Goal: Book appointment/travel/reservation

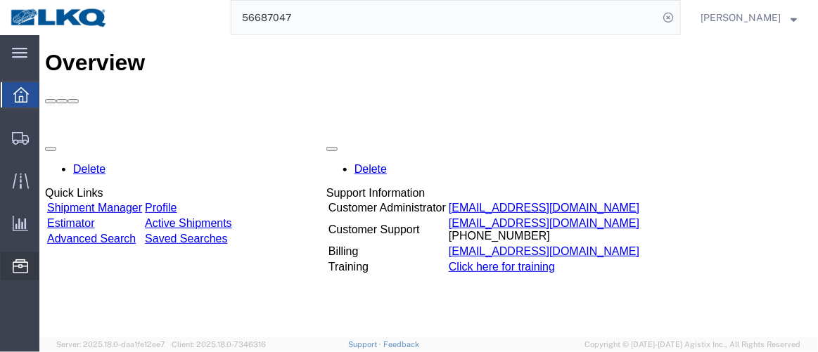
click at [0, 0] on span "Location Appointment" at bounding box center [0, 0] width 0 height 0
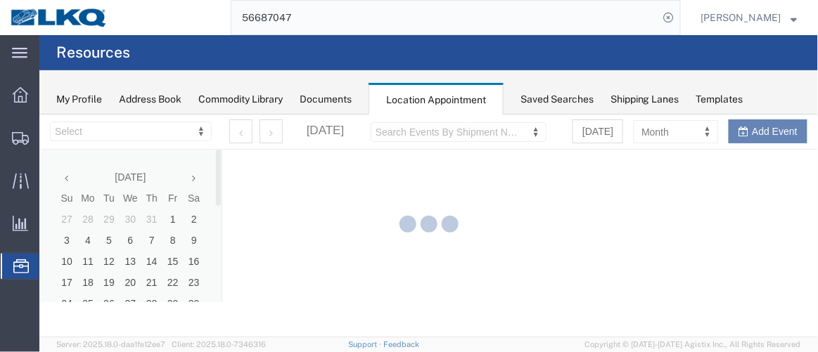
select select "28716"
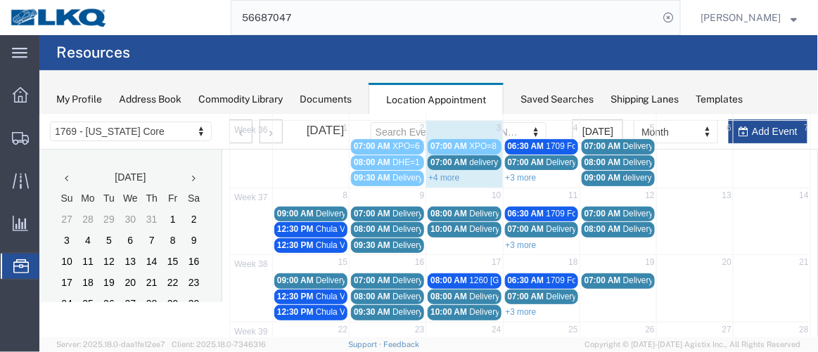
scroll to position [63, 0]
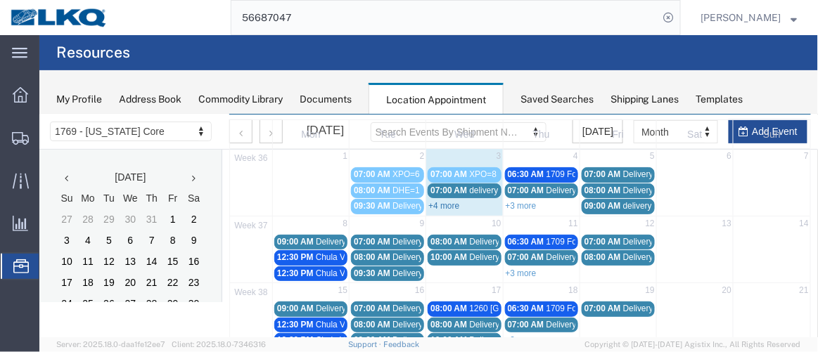
click at [435, 203] on link "+4 more" at bounding box center [443, 205] width 31 height 10
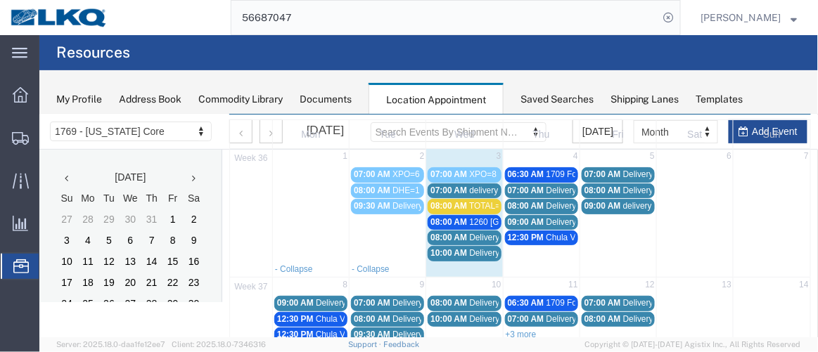
click at [454, 189] on span "07:00 AM" at bounding box center [448, 190] width 37 height 10
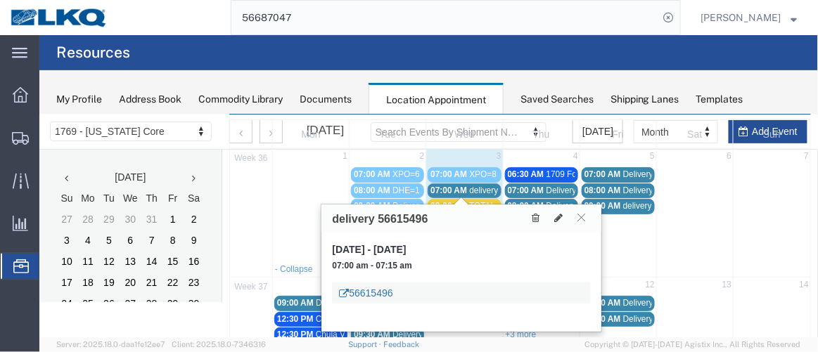
click at [369, 288] on link "56615496" at bounding box center [364, 293] width 53 height 14
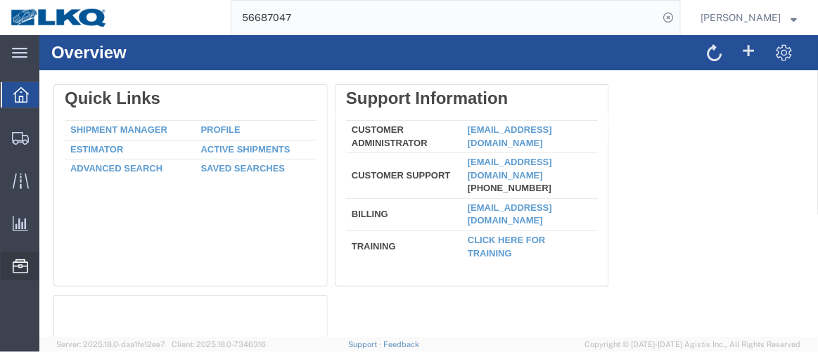
click at [0, 0] on span "Location Appointment" at bounding box center [0, 0] width 0 height 0
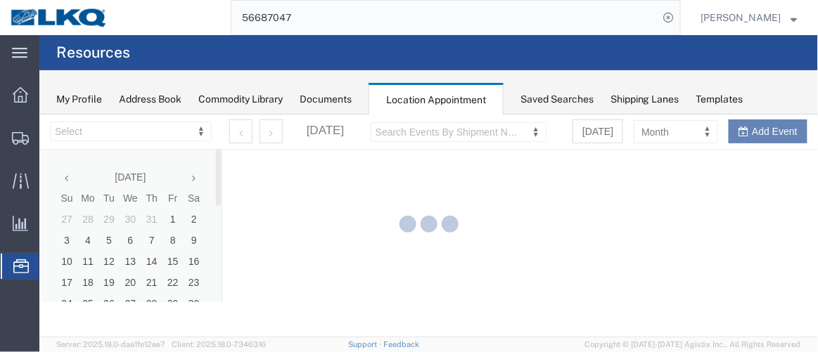
select select "28716"
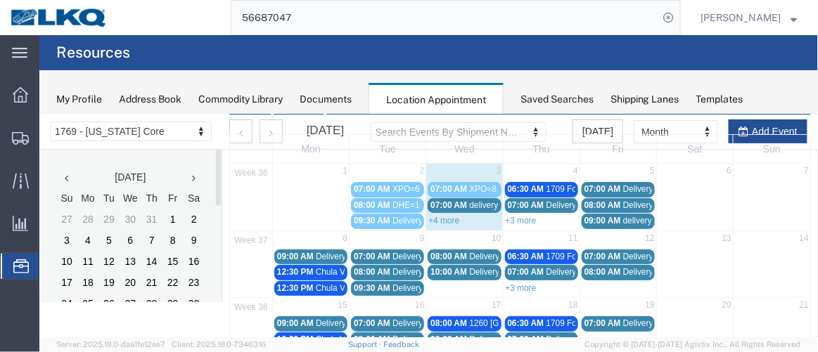
scroll to position [49, 0]
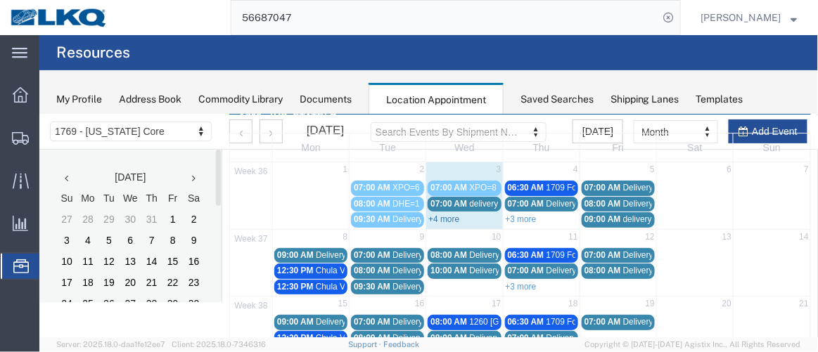
click at [442, 217] on link "+4 more" at bounding box center [443, 219] width 31 height 10
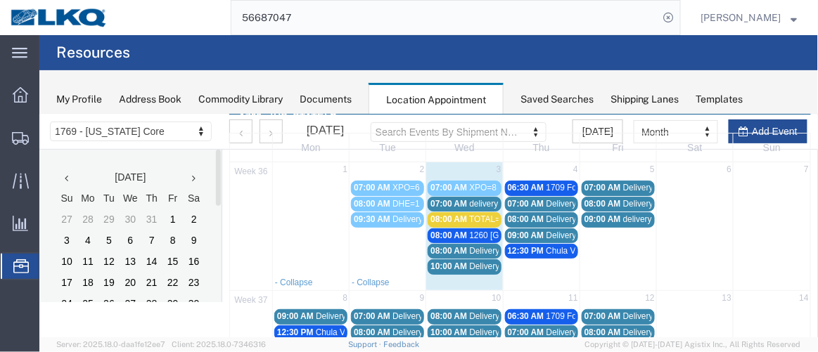
click at [450, 217] on span "08:00 AM" at bounding box center [448, 219] width 37 height 10
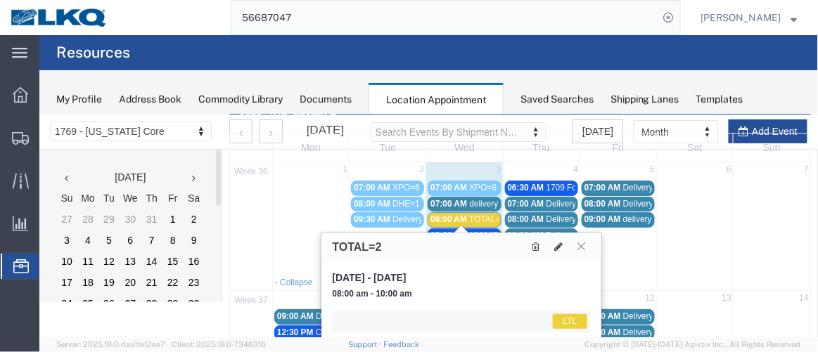
click at [583, 241] on icon at bounding box center [581, 245] width 8 height 8
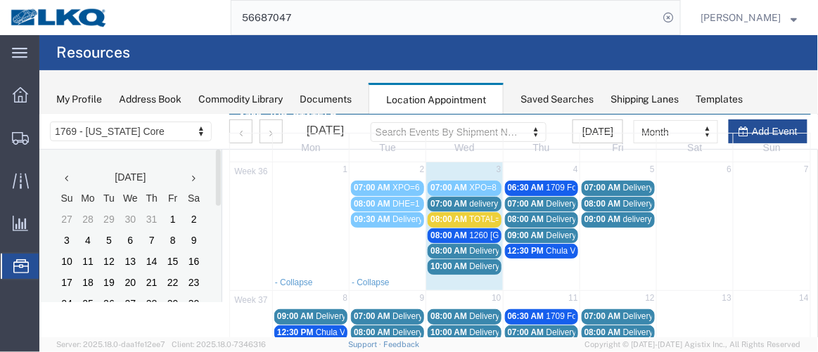
click at [530, 230] on span "09:00 AM" at bounding box center [525, 235] width 37 height 10
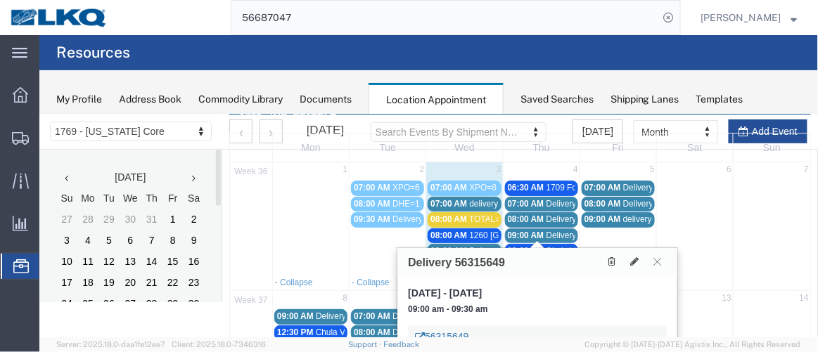
click at [454, 331] on link "56315649" at bounding box center [440, 336] width 53 height 14
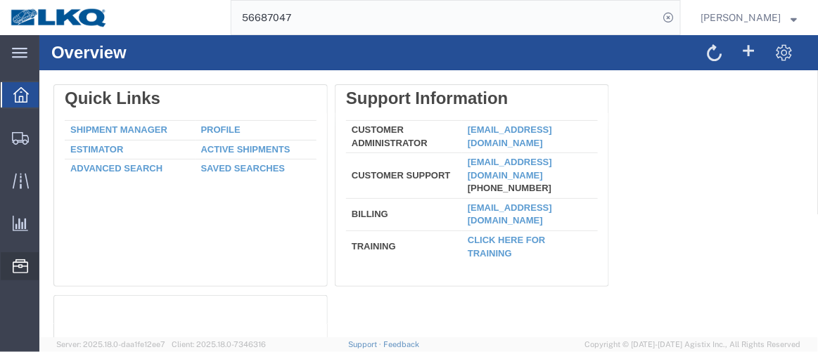
click at [0, 0] on span "Location Appointment" at bounding box center [0, 0] width 0 height 0
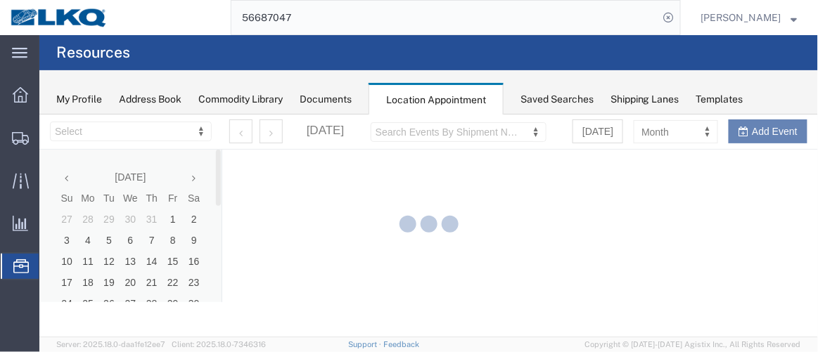
select select "28716"
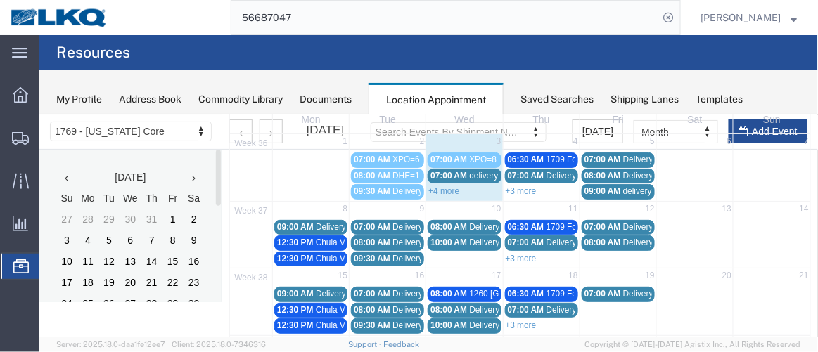
scroll to position [68, 0]
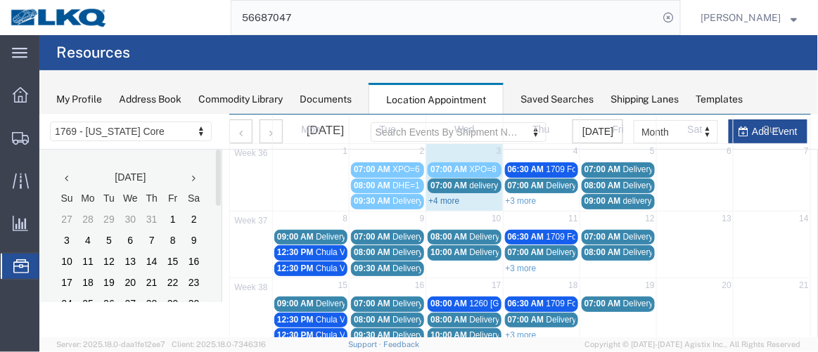
click at [432, 196] on link "+4 more" at bounding box center [443, 201] width 31 height 10
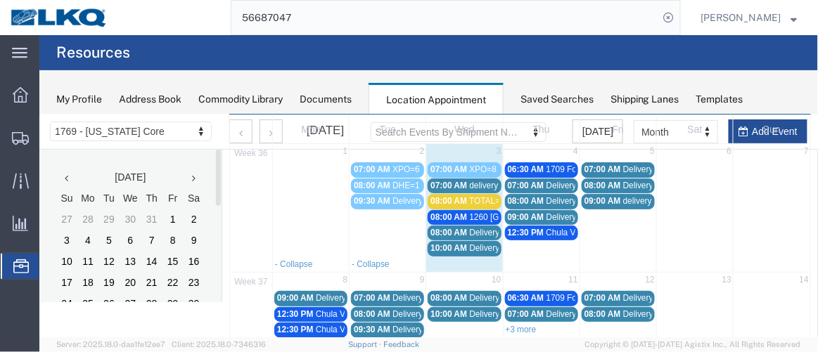
click at [433, 229] on span "08:00 AM" at bounding box center [448, 232] width 37 height 10
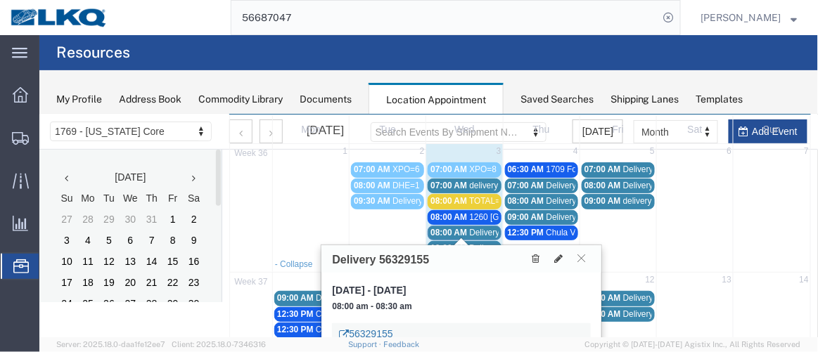
click at [359, 327] on link "56329155" at bounding box center [364, 333] width 53 height 14
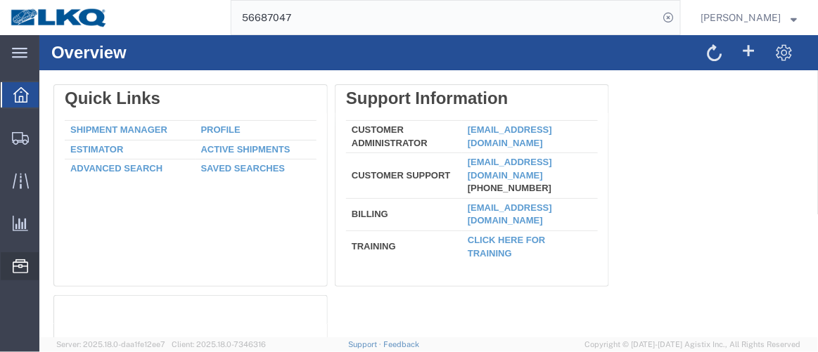
drag, startPoint x: 101, startPoint y: 169, endPoint x: 115, endPoint y: 167, distance: 13.5
click at [0, 0] on span "Location Appointment" at bounding box center [0, 0] width 0 height 0
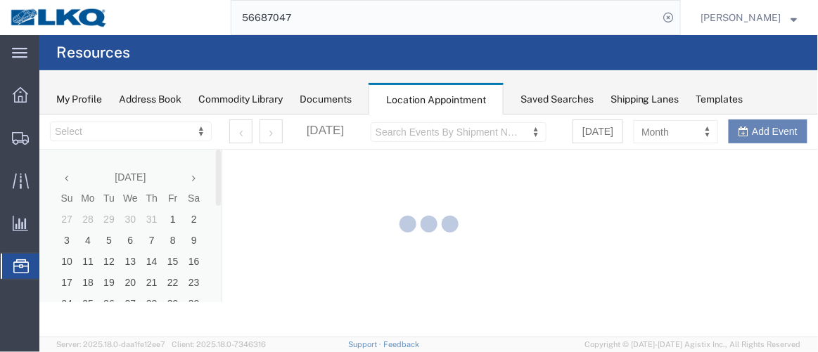
select select "28716"
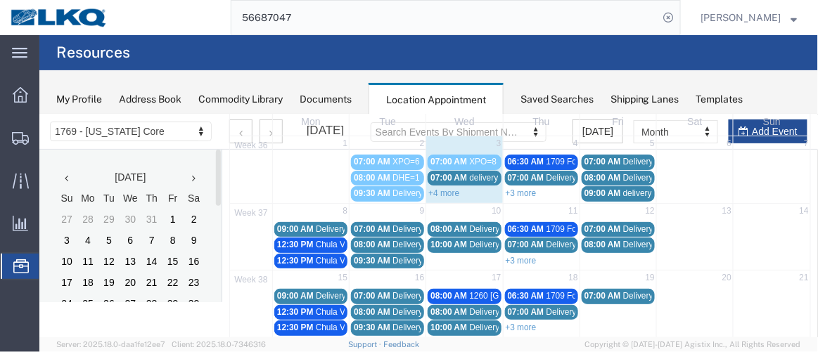
scroll to position [87, 0]
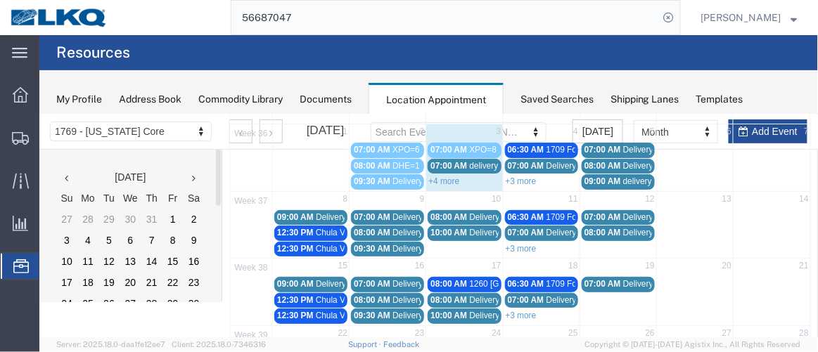
click at [589, 160] on span "08:00 AM" at bounding box center [602, 165] width 37 height 10
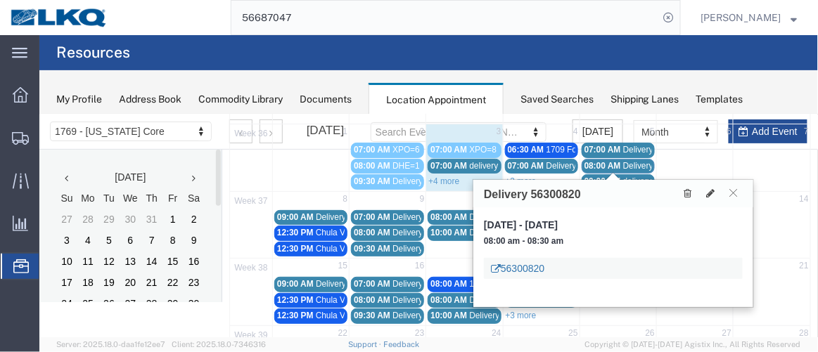
click at [520, 269] on link "56300820" at bounding box center [516, 268] width 53 height 14
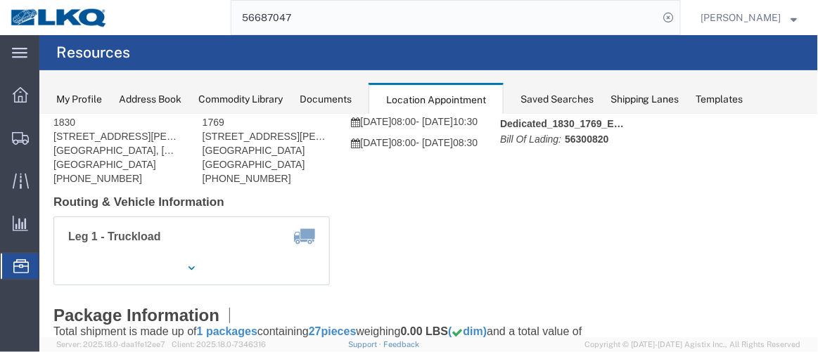
click at [0, 0] on span "Location Appointment" at bounding box center [0, 0] width 0 height 0
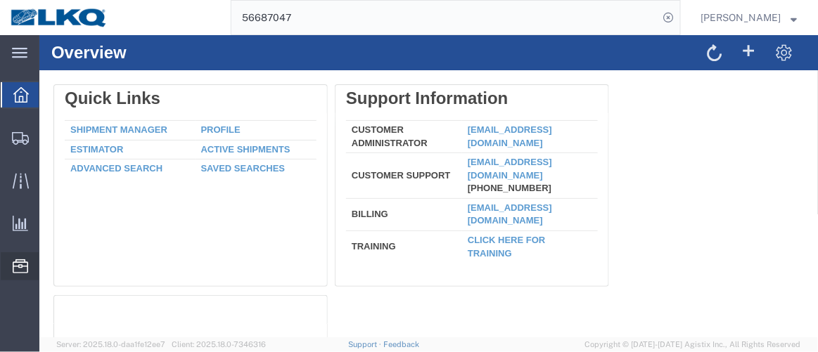
click at [0, 0] on span "Location Appointment" at bounding box center [0, 0] width 0 height 0
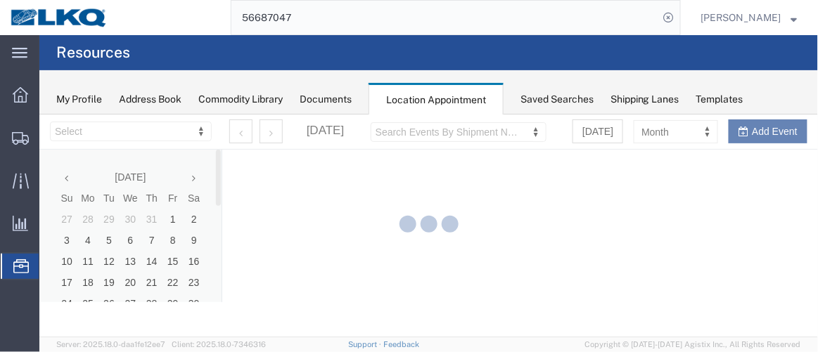
select select "28716"
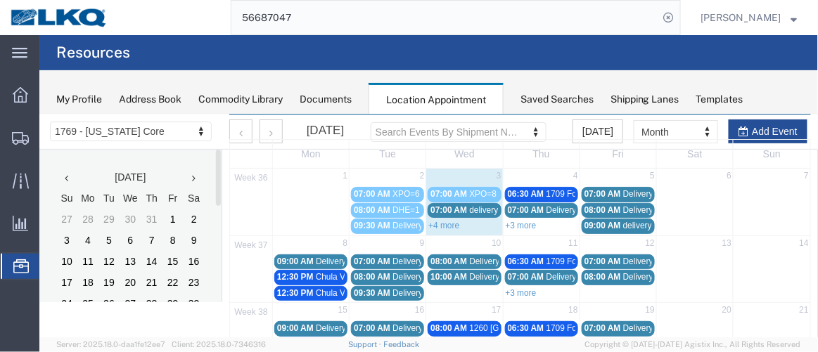
scroll to position [46, 0]
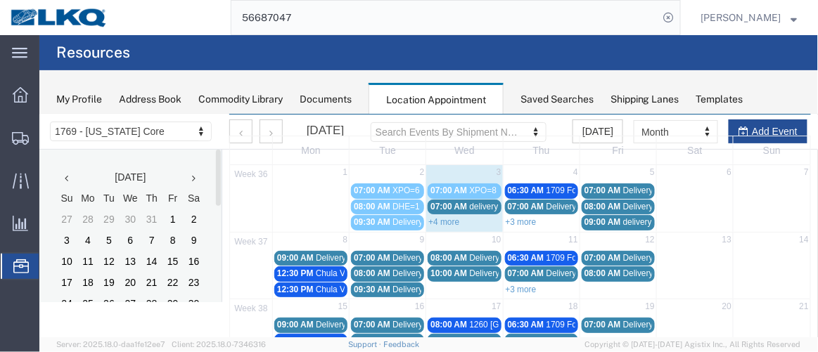
click at [625, 218] on span "delivery 56675516" at bounding box center [657, 222] width 68 height 10
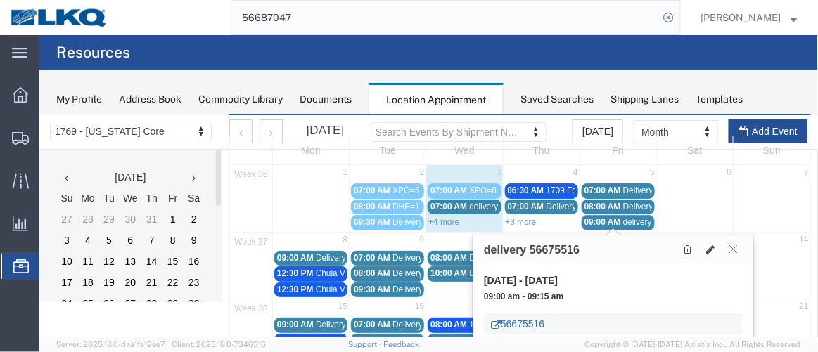
click at [498, 320] on icon at bounding box center [495, 325] width 10 height 10
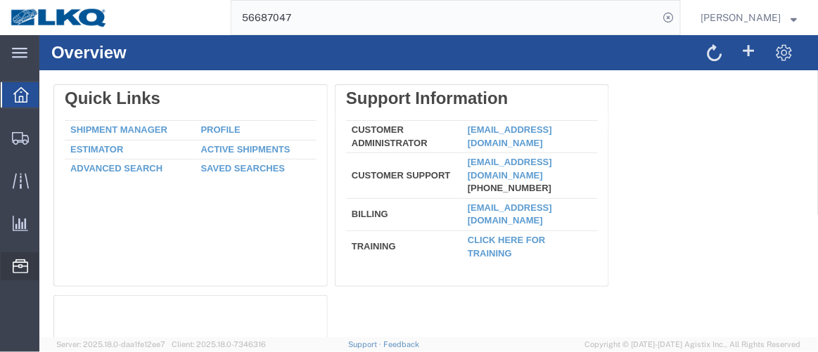
click at [0, 0] on span "Location Appointment" at bounding box center [0, 0] width 0 height 0
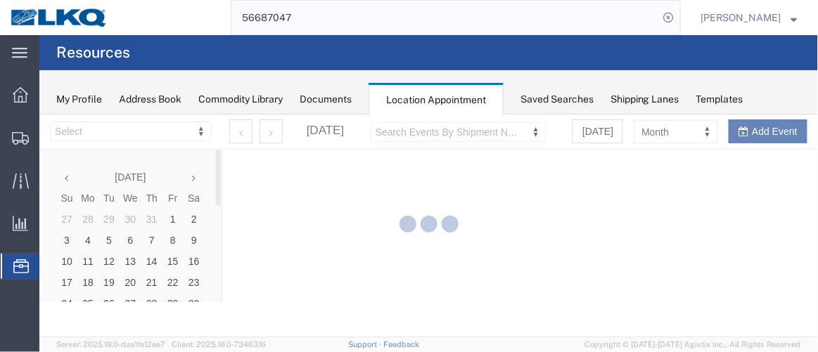
select select "28716"
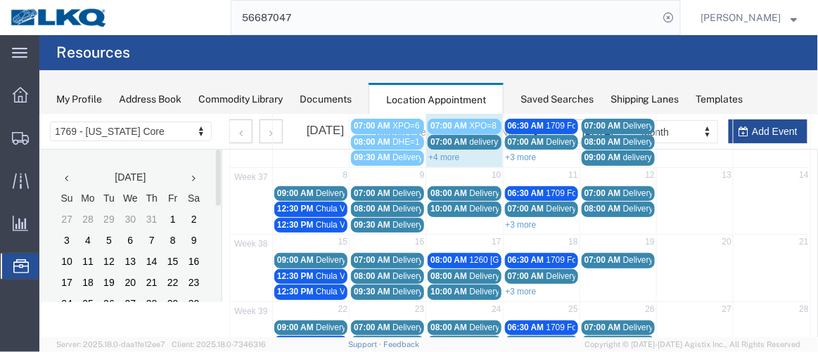
scroll to position [127, 0]
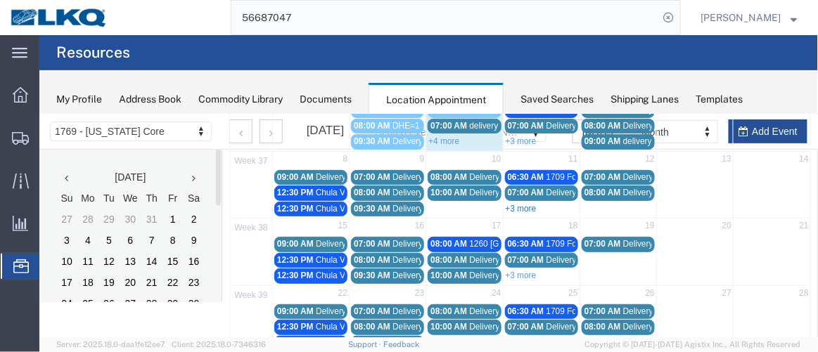
click at [525, 205] on link "+3 more" at bounding box center [520, 208] width 31 height 10
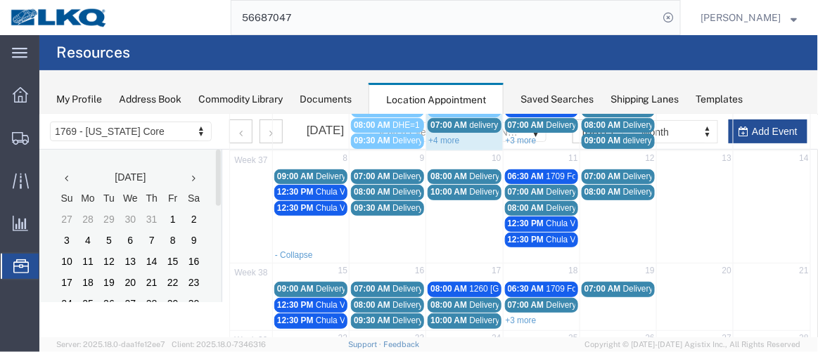
scroll to position [124, 0]
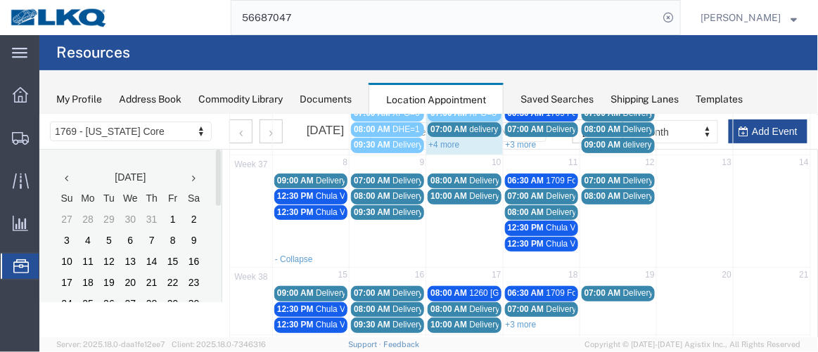
click at [380, 210] on span "09:30 AM" at bounding box center [371, 212] width 37 height 10
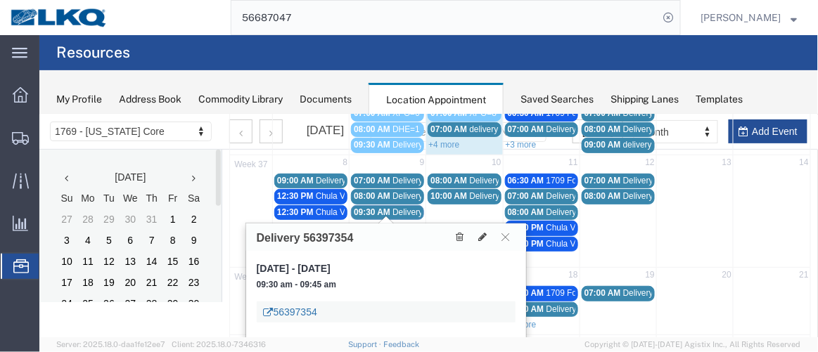
click at [299, 305] on link "56397354" at bounding box center [289, 312] width 53 height 14
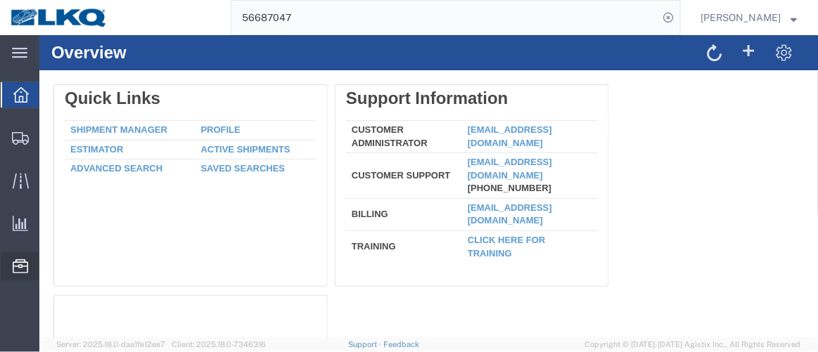
click at [0, 0] on span "Location Appointment" at bounding box center [0, 0] width 0 height 0
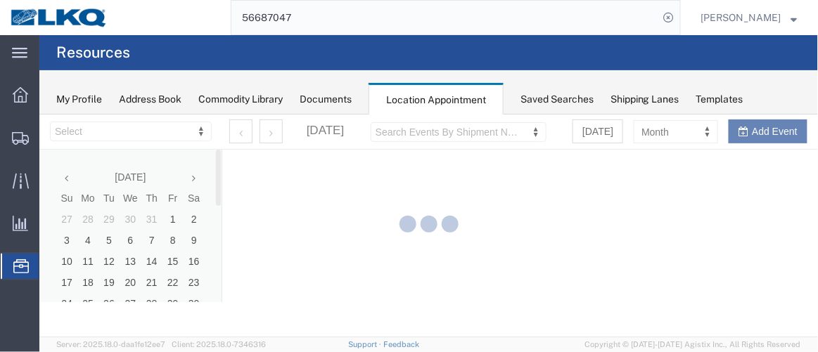
select select "28716"
